Goal: Navigation & Orientation: Find specific page/section

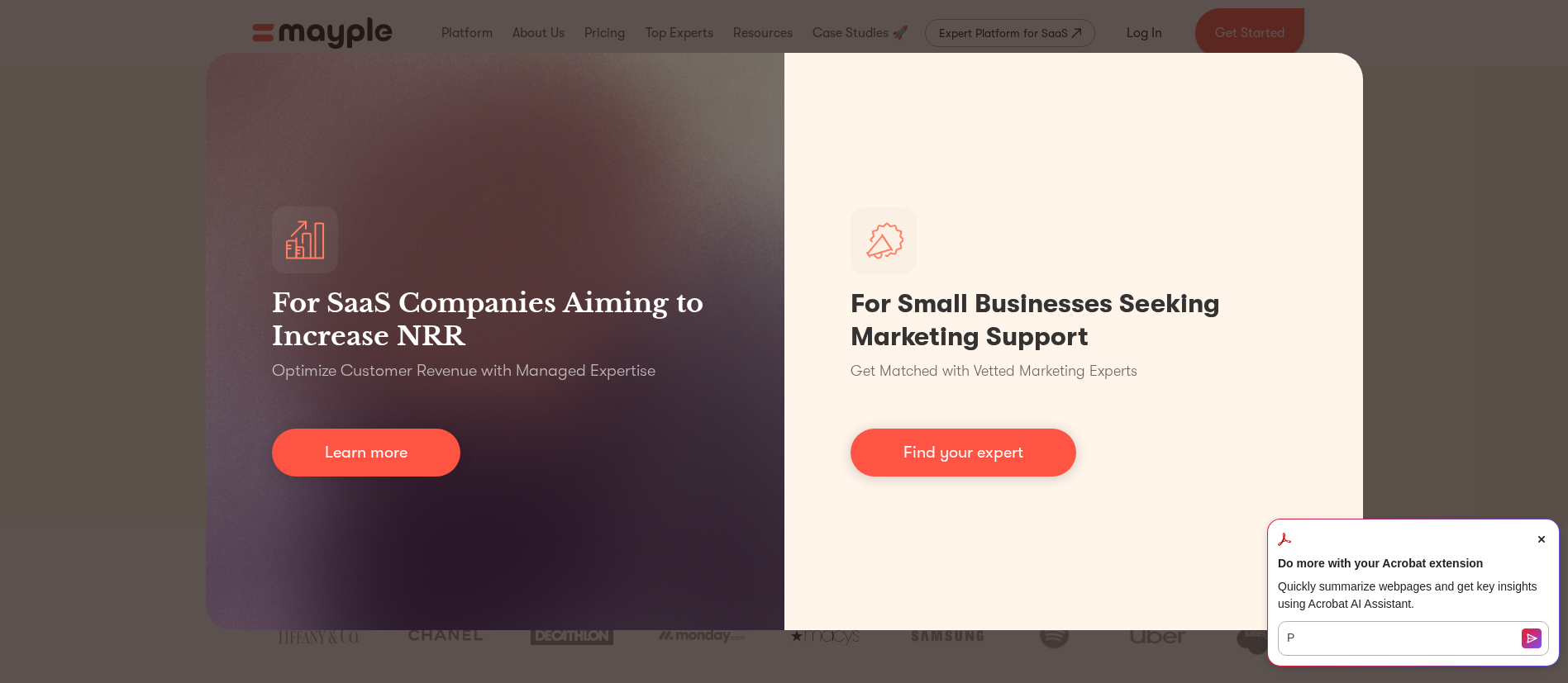
click at [1462, 109] on div "For SaaS Companies Aiming to Increase NRR Optimize Customer Revenue with Manage…" at bounding box center [784, 342] width 1568 height 683
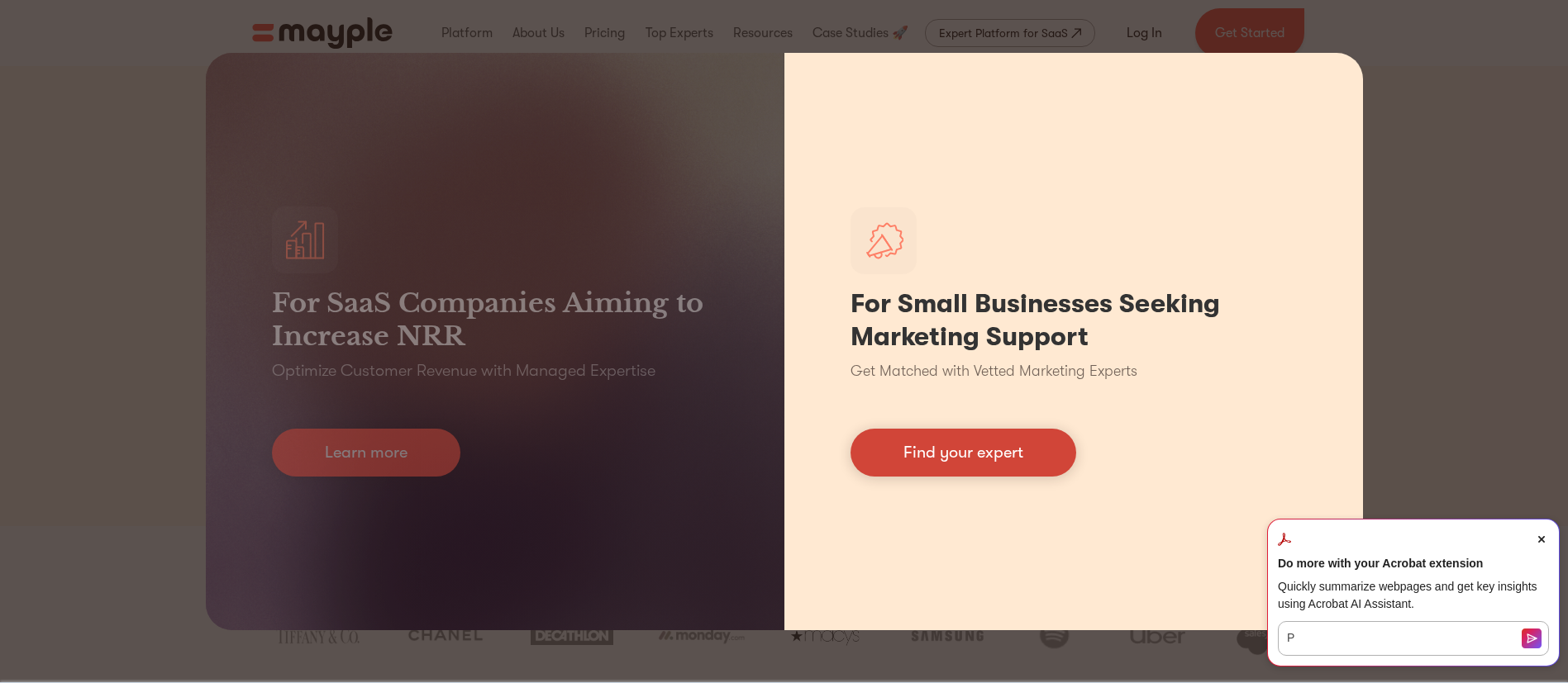
click at [996, 447] on link "Find your expert" at bounding box center [963, 453] width 226 height 48
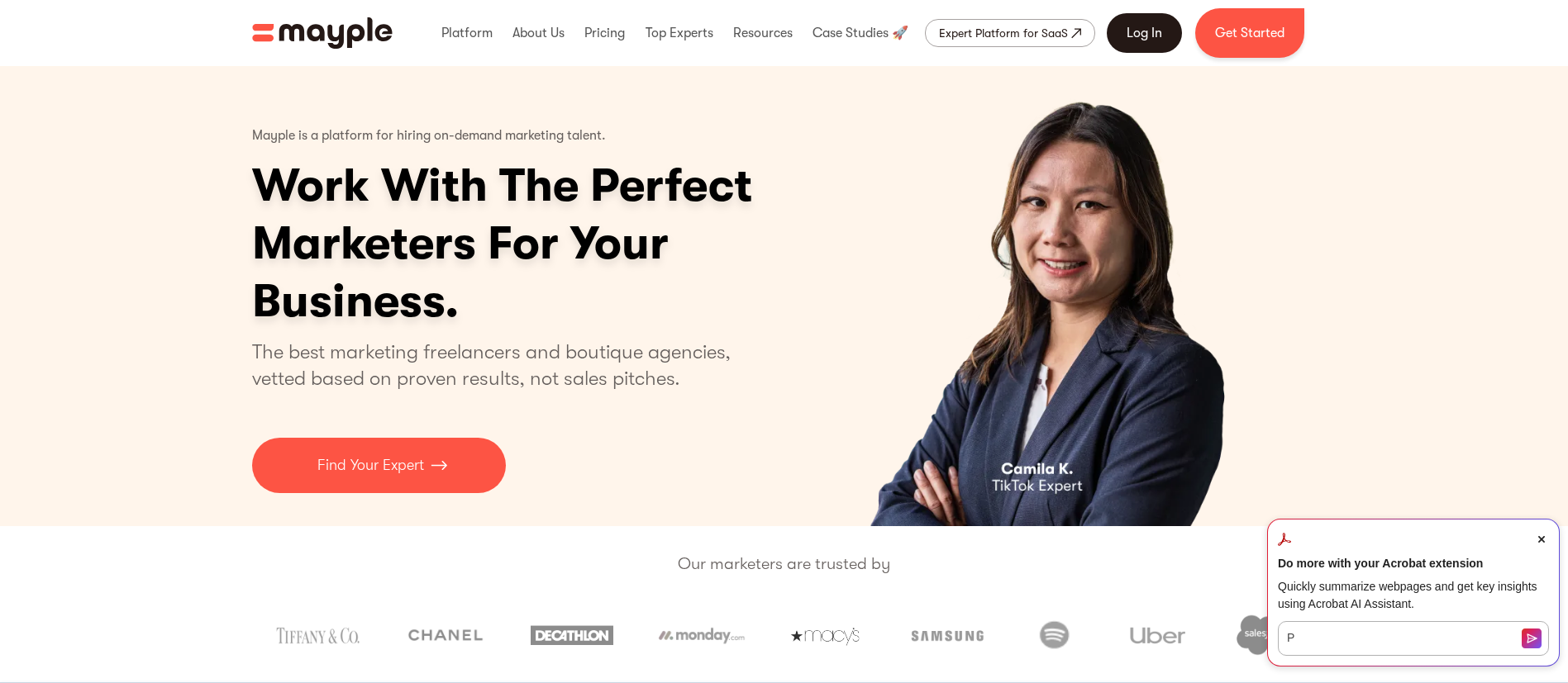
click at [1129, 32] on link "Log In" at bounding box center [1144, 32] width 75 height 40
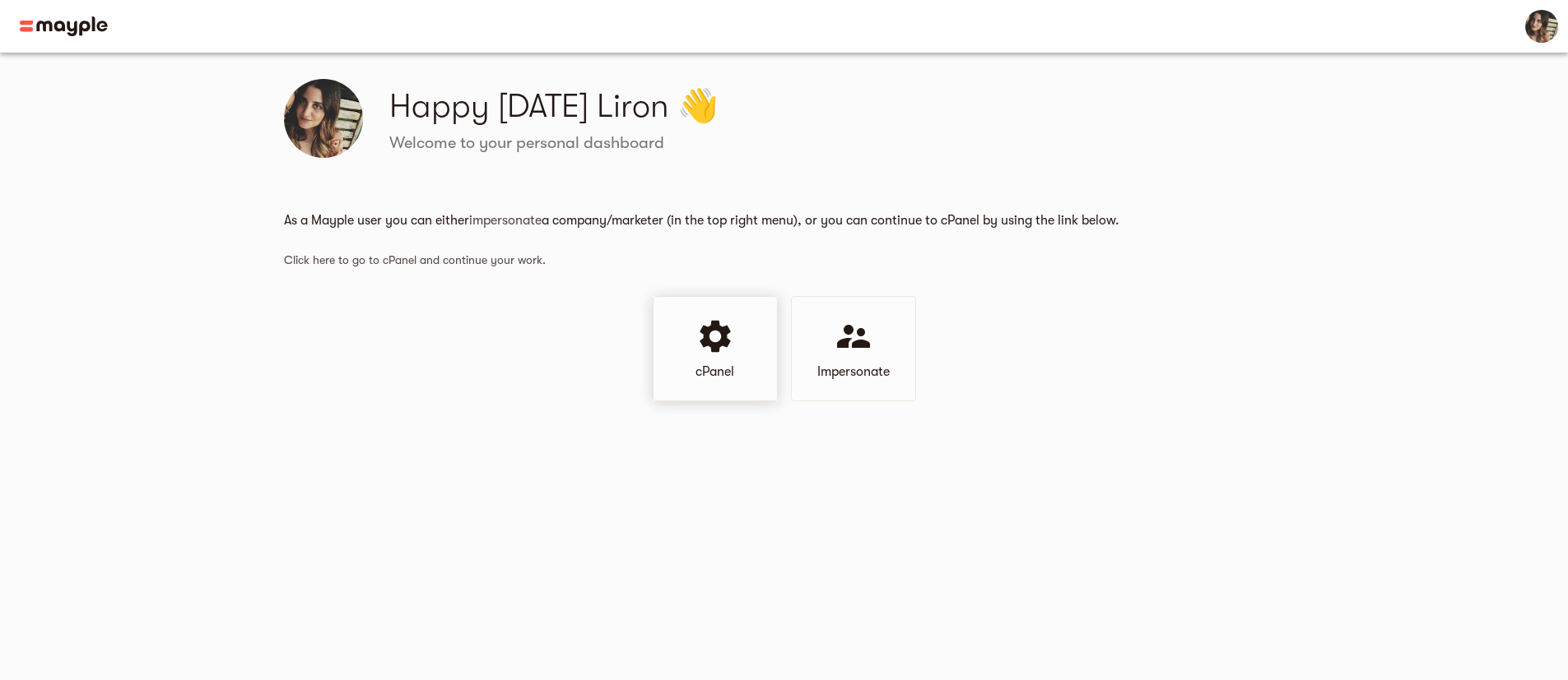
click at [734, 361] on div "cPanel" at bounding box center [715, 349] width 125 height 105
